Goal: Contribute content: Add original content to the website for others to see

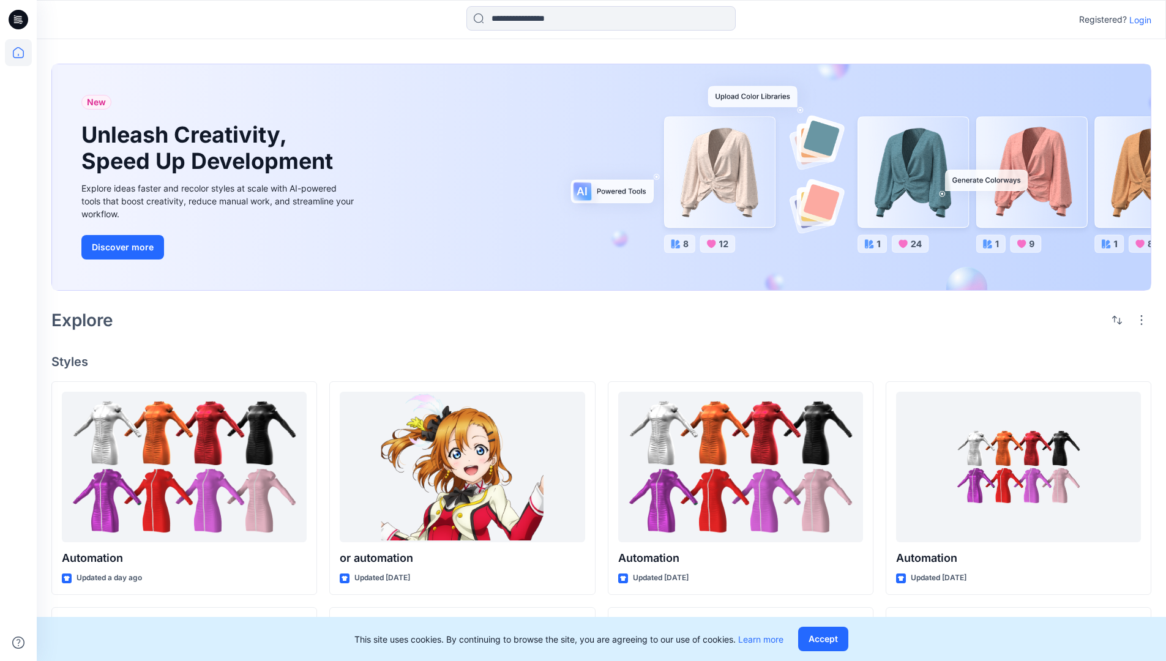
click at [1137, 20] on p "Login" at bounding box center [1140, 19] width 22 height 13
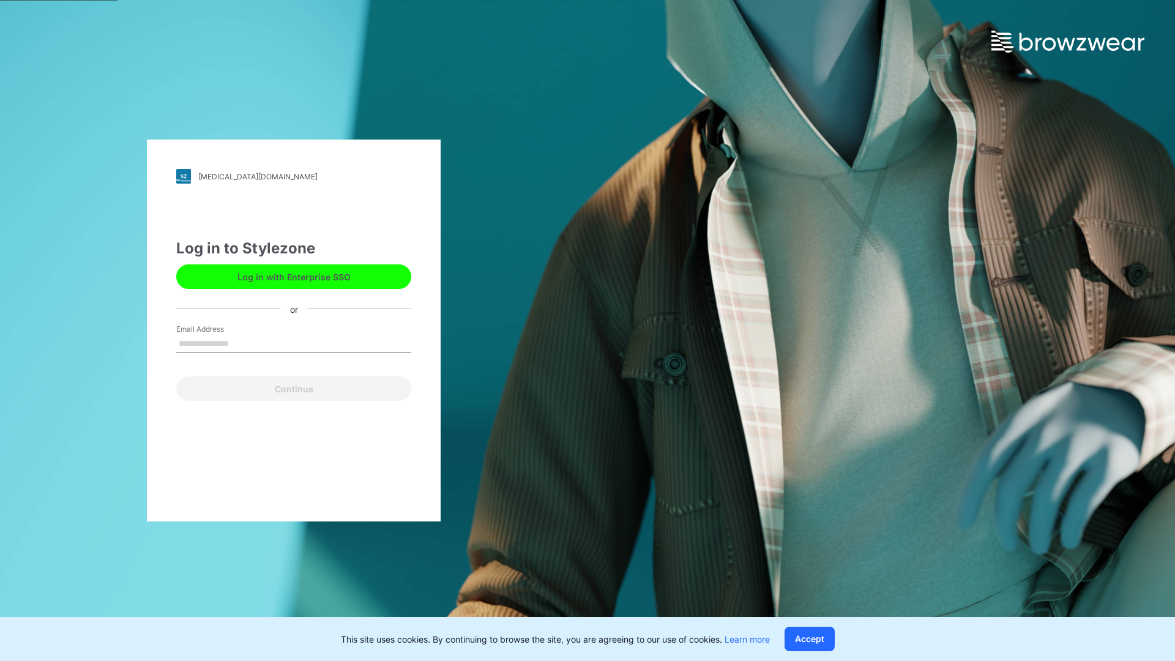
click at [242, 343] on input "Email Address" at bounding box center [293, 344] width 235 height 18
type input "**********"
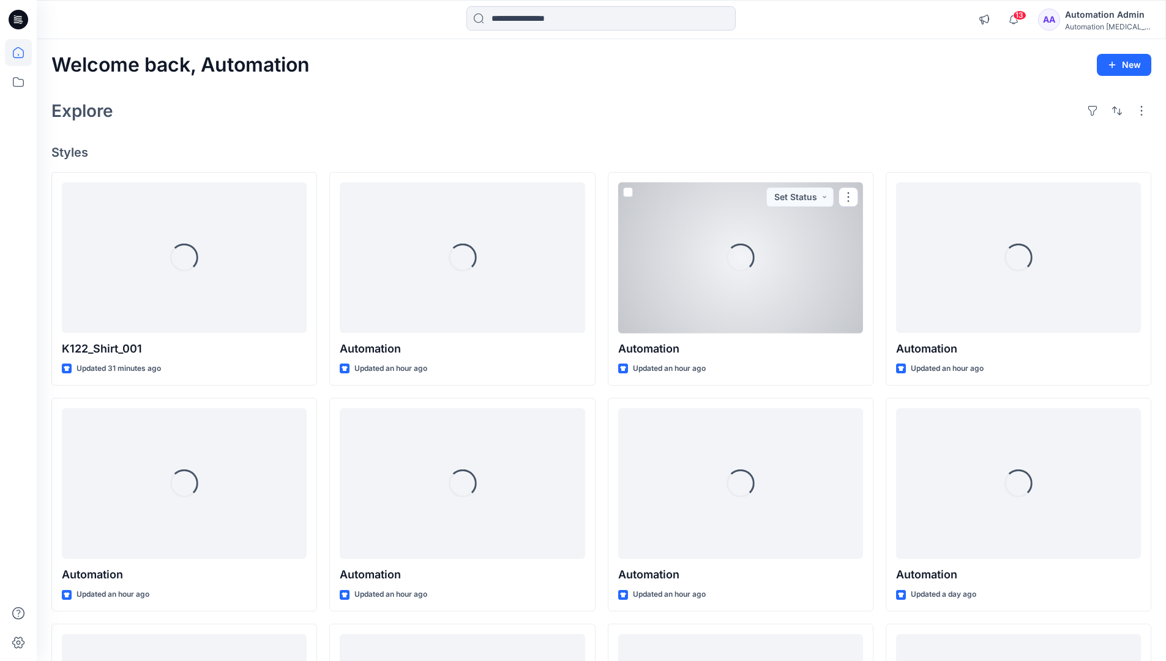
click at [23, 53] on icon at bounding box center [18, 52] width 11 height 11
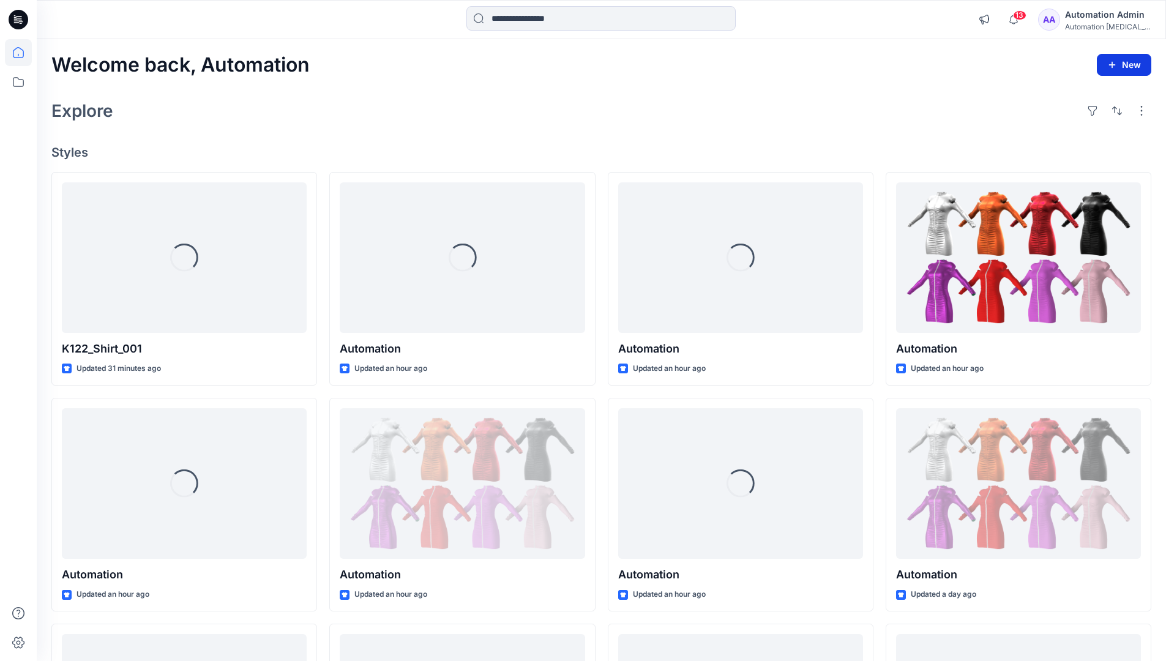
click at [1114, 68] on icon "button" at bounding box center [1112, 65] width 10 height 10
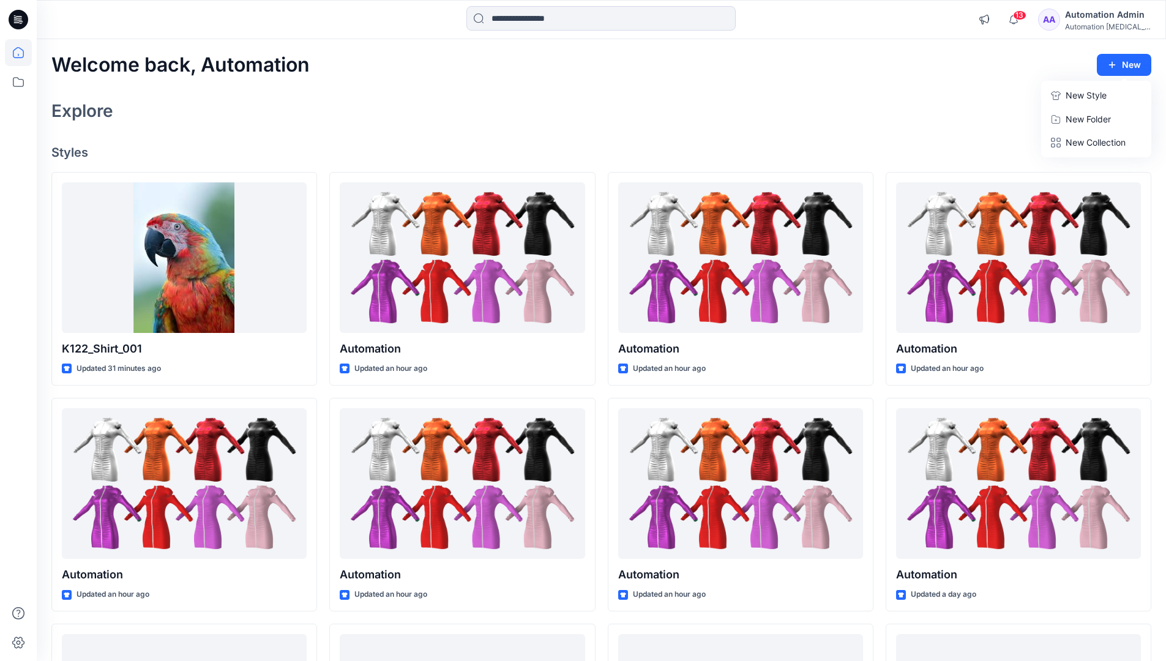
click at [1062, 97] on button "New Style" at bounding box center [1095, 95] width 105 height 24
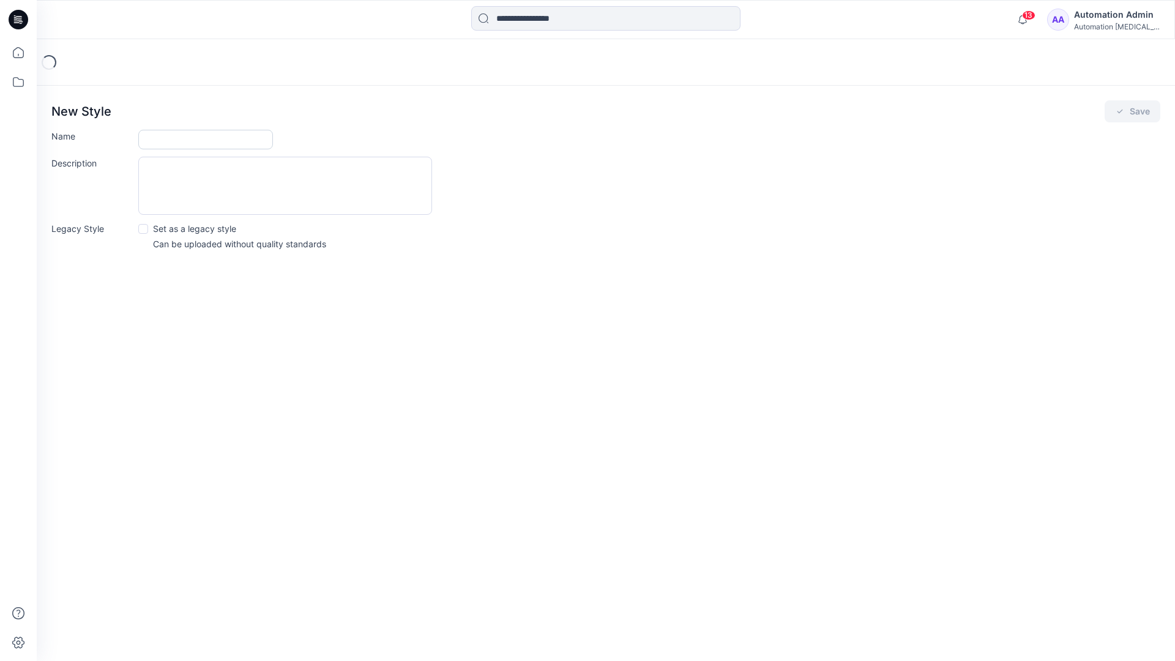
click at [163, 136] on input "Name" at bounding box center [205, 140] width 135 height 20
type input "**********"
click at [1145, 111] on button "Save" at bounding box center [1133, 111] width 56 height 22
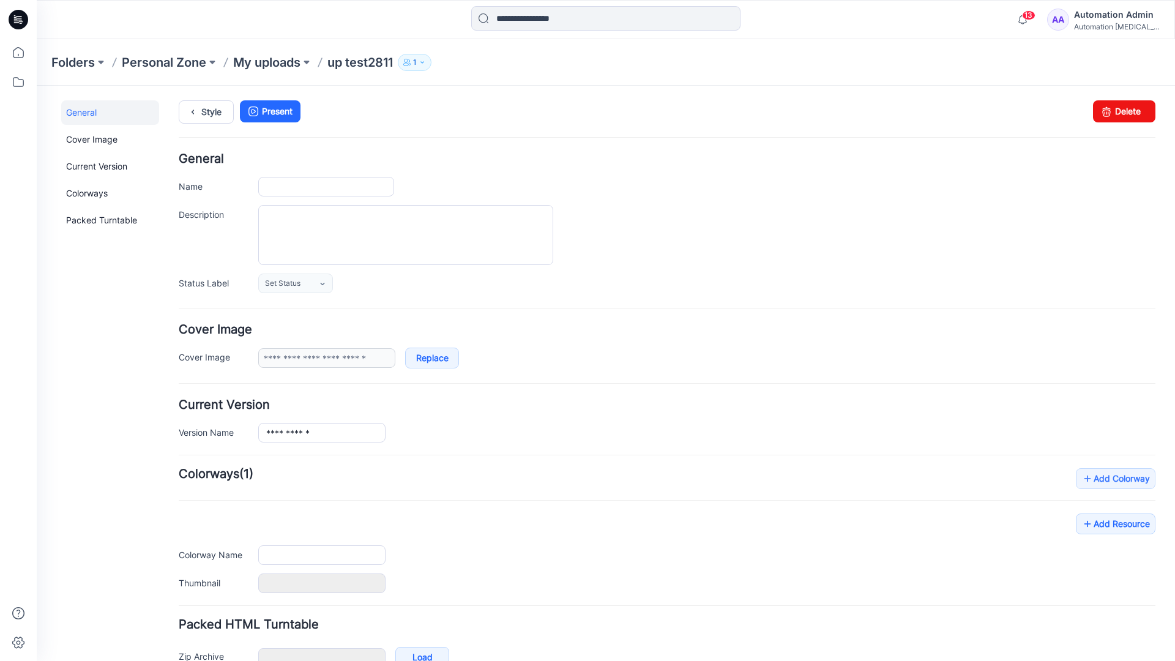
type input "**********"
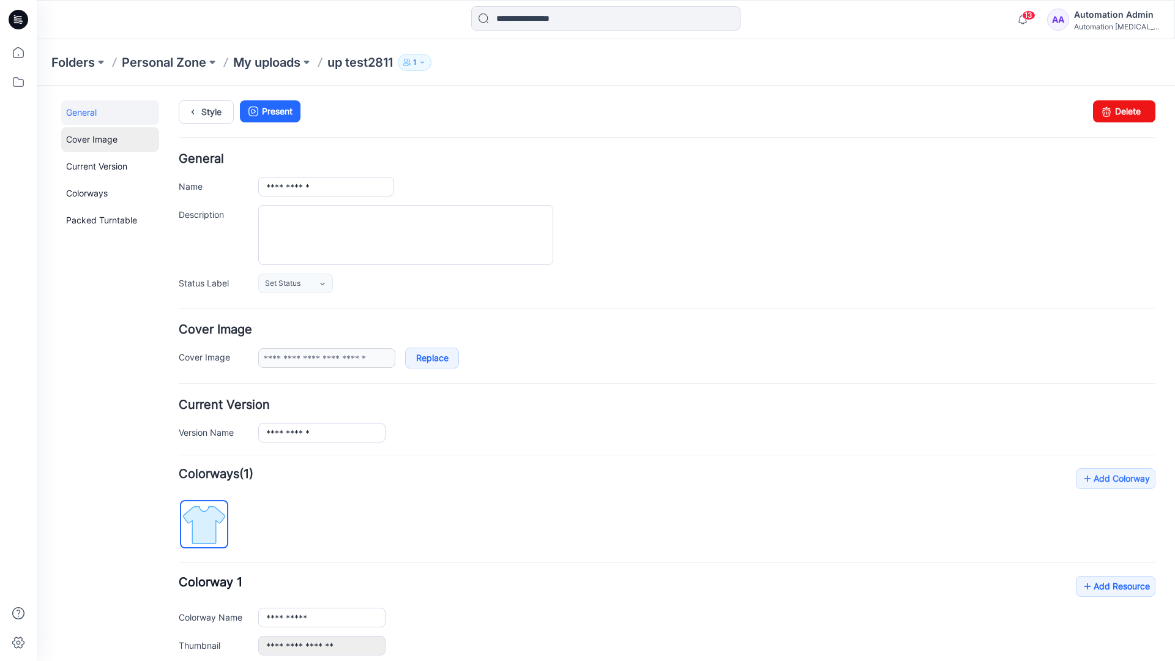
click at [90, 138] on link "Cover Image" at bounding box center [110, 139] width 98 height 24
click at [84, 163] on link "Current Version" at bounding box center [110, 166] width 98 height 24
click at [89, 192] on link "Colorways" at bounding box center [110, 193] width 98 height 24
click at [92, 221] on link "Packed Turntable" at bounding box center [110, 220] width 98 height 24
click at [1107, 116] on link "Delete" at bounding box center [1124, 111] width 62 height 22
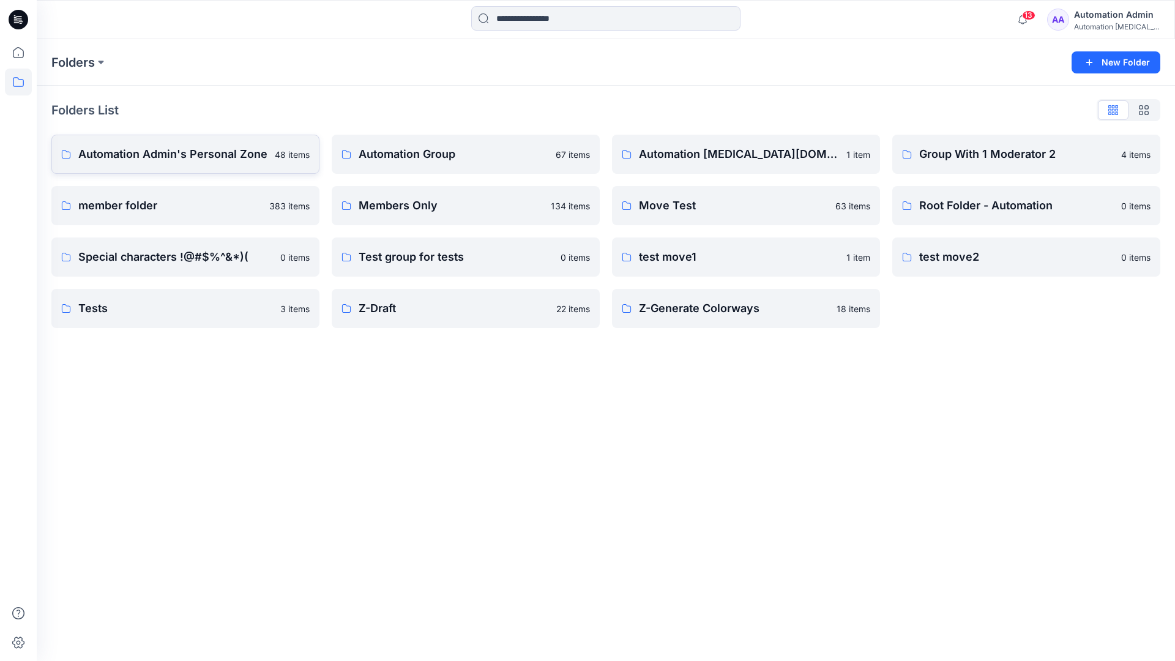
click at [195, 158] on p "Automation Admin's Personal Zone" at bounding box center [172, 154] width 189 height 17
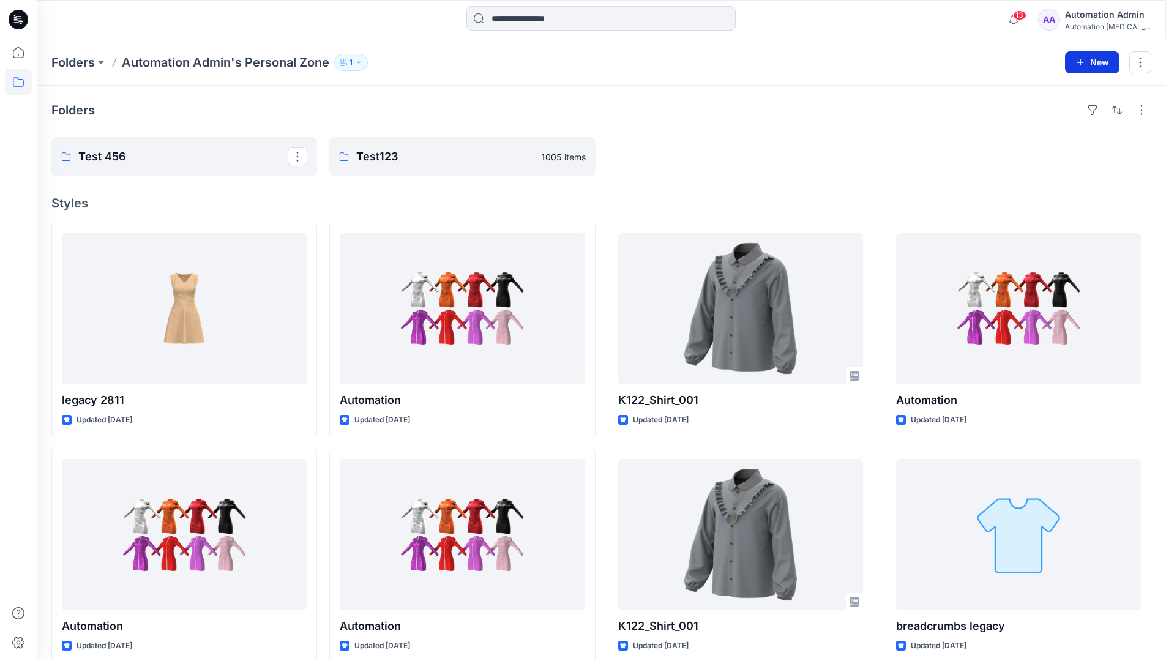
click at [1079, 60] on icon "button" at bounding box center [1080, 63] width 10 height 10
click at [1067, 91] on p "New Style" at bounding box center [1054, 93] width 41 height 15
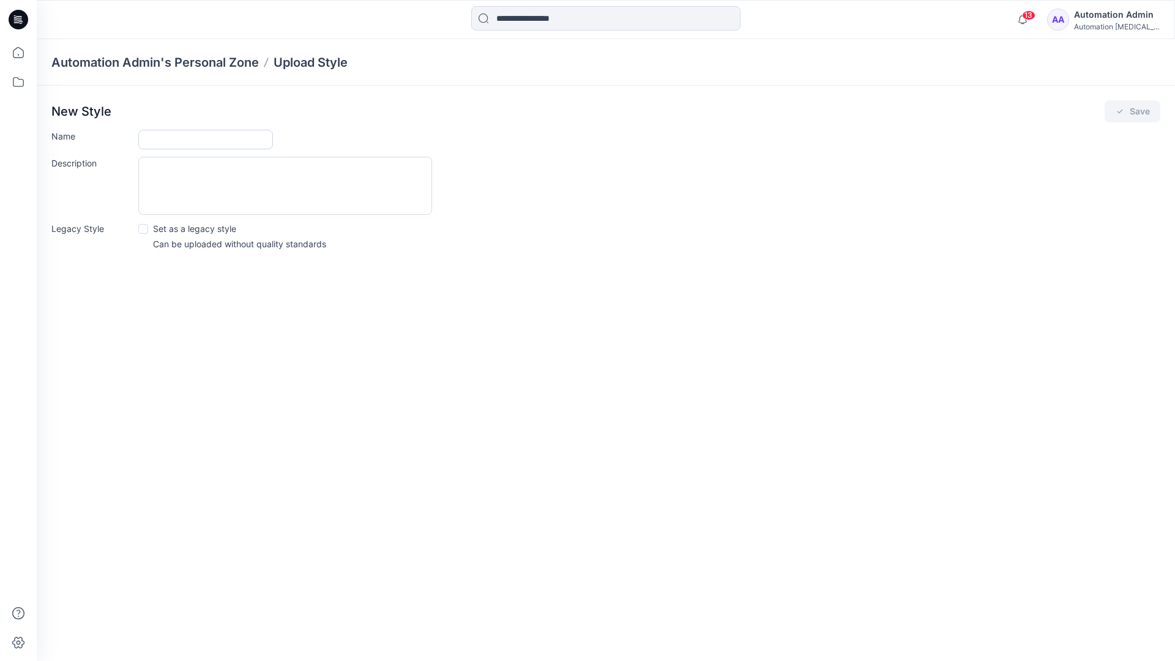
click at [162, 136] on input "Name" at bounding box center [205, 140] width 135 height 20
type input "**********"
click at [144, 228] on span at bounding box center [143, 229] width 10 height 10
click at [1137, 114] on button "Save" at bounding box center [1133, 111] width 56 height 22
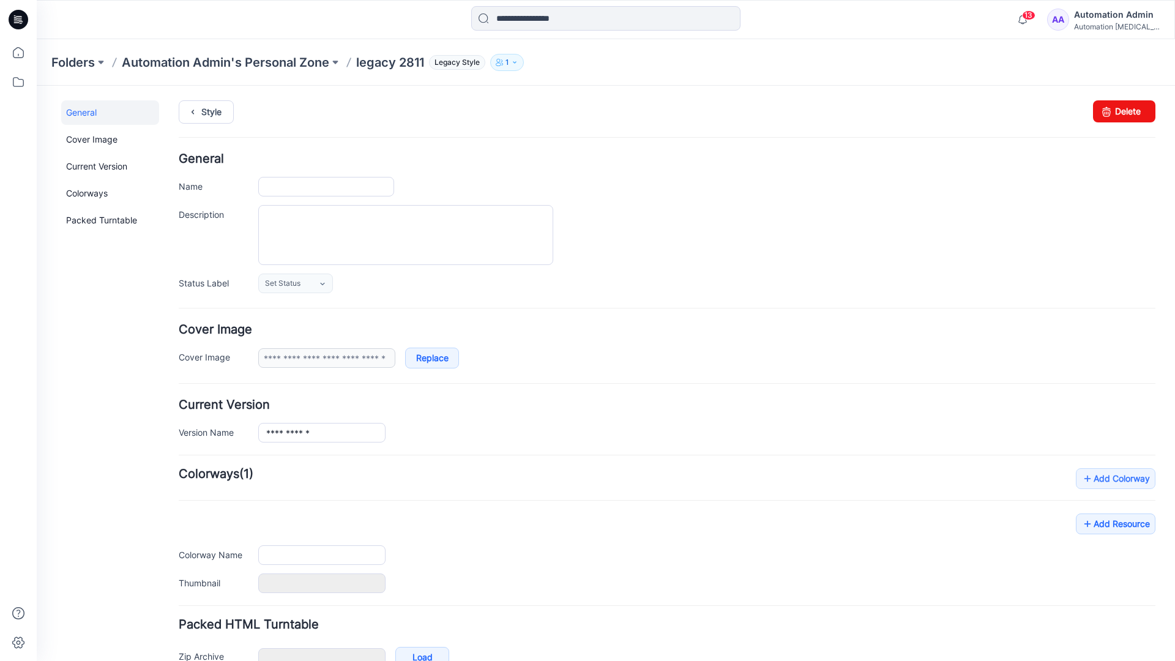
type input "**********"
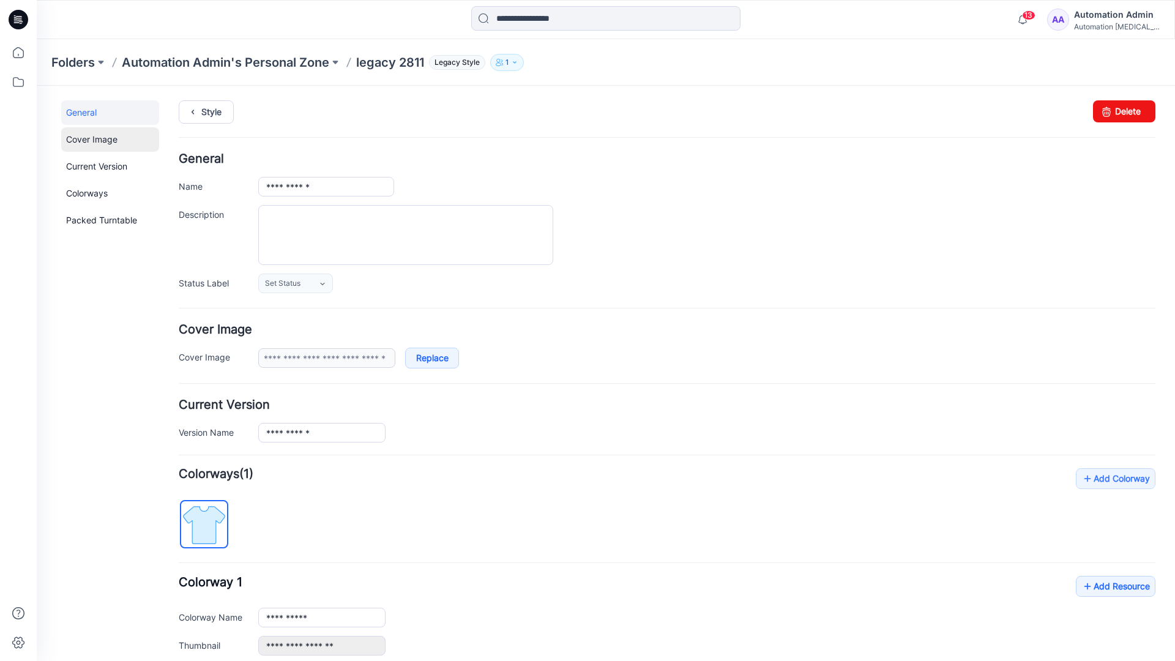
click at [93, 140] on link "Cover Image" at bounding box center [110, 139] width 98 height 24
click at [93, 170] on link "Current Version" at bounding box center [110, 166] width 98 height 24
click at [90, 192] on link "Colorways" at bounding box center [110, 193] width 98 height 24
click at [97, 220] on link "Packed Turntable" at bounding box center [110, 220] width 98 height 24
click at [1110, 110] on link "Delete" at bounding box center [1124, 111] width 62 height 22
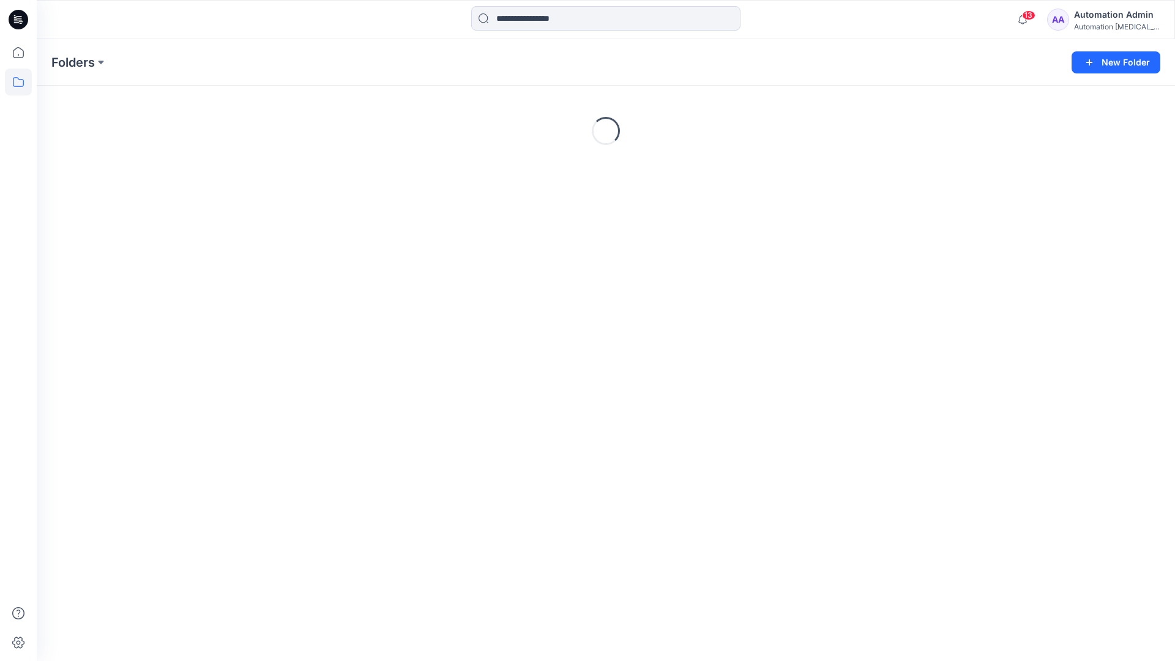
click at [1111, 26] on div "Automation [MEDICAL_DATA]..." at bounding box center [1117, 26] width 86 height 9
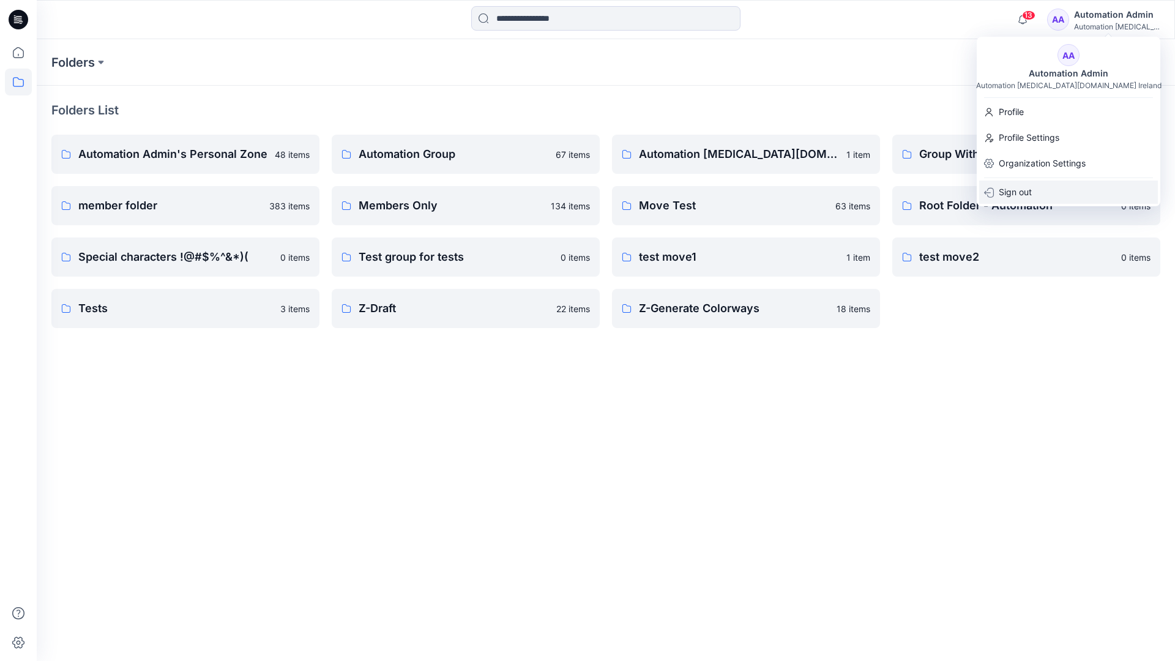
click at [1021, 190] on p "Sign out" at bounding box center [1015, 192] width 33 height 23
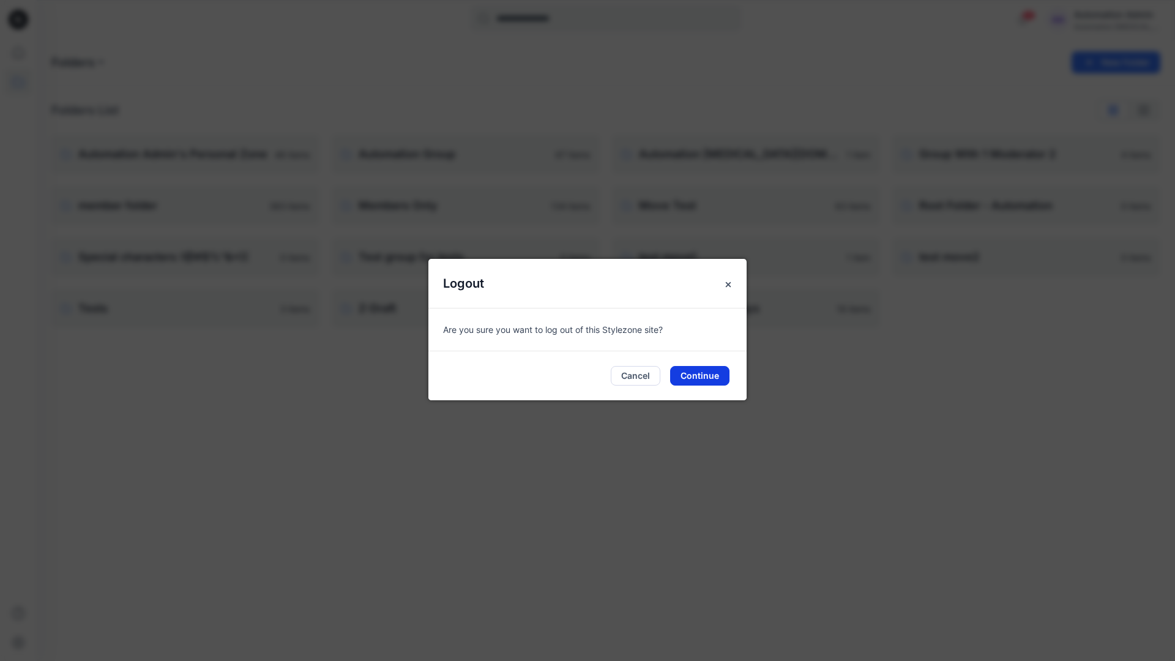
click at [712, 371] on button "Continue" at bounding box center [699, 376] width 59 height 20
